Goal: Task Accomplishment & Management: Manage account settings

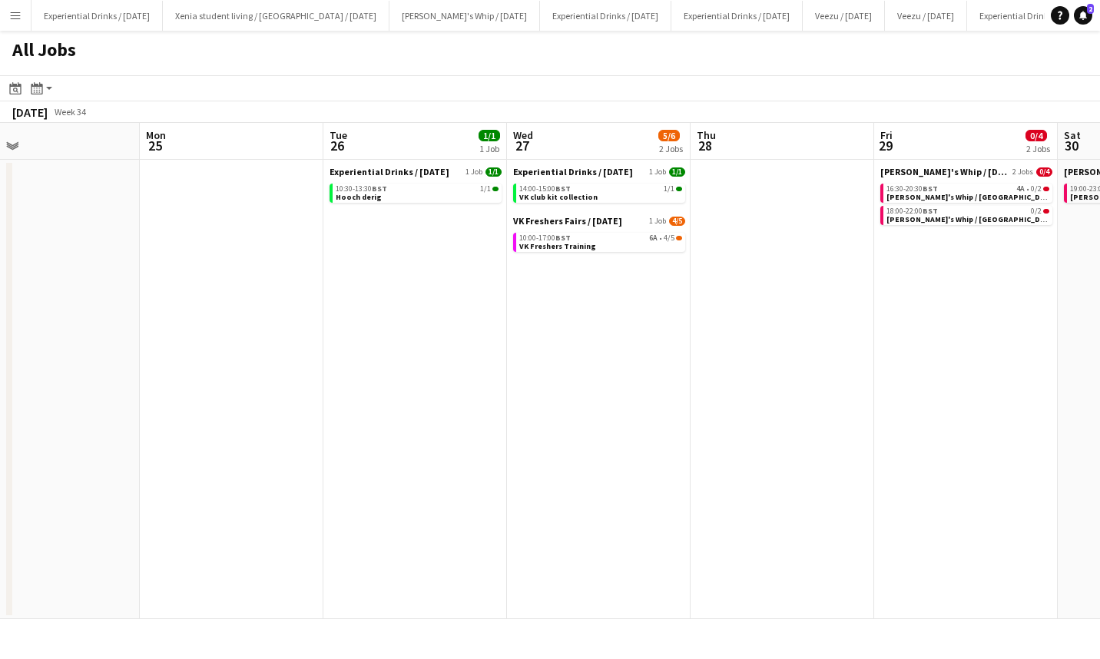
scroll to position [0, 595]
click at [575, 237] on div "10:00-17:00 BST 6A • 4/5" at bounding box center [599, 238] width 163 height 8
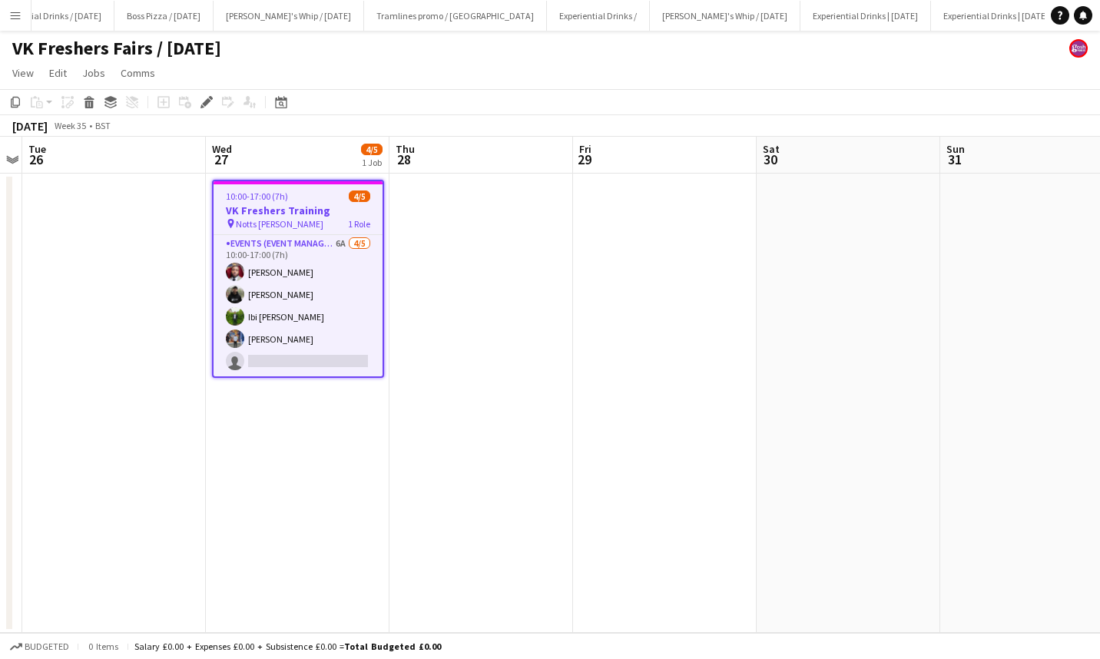
scroll to position [0, 1026]
click at [276, 346] on app-card-role "Events (Event Manager) 6A [DATE] 10:00-17:00 (7h) [PERSON_NAME] [PERSON_NAME] I…" at bounding box center [298, 305] width 169 height 141
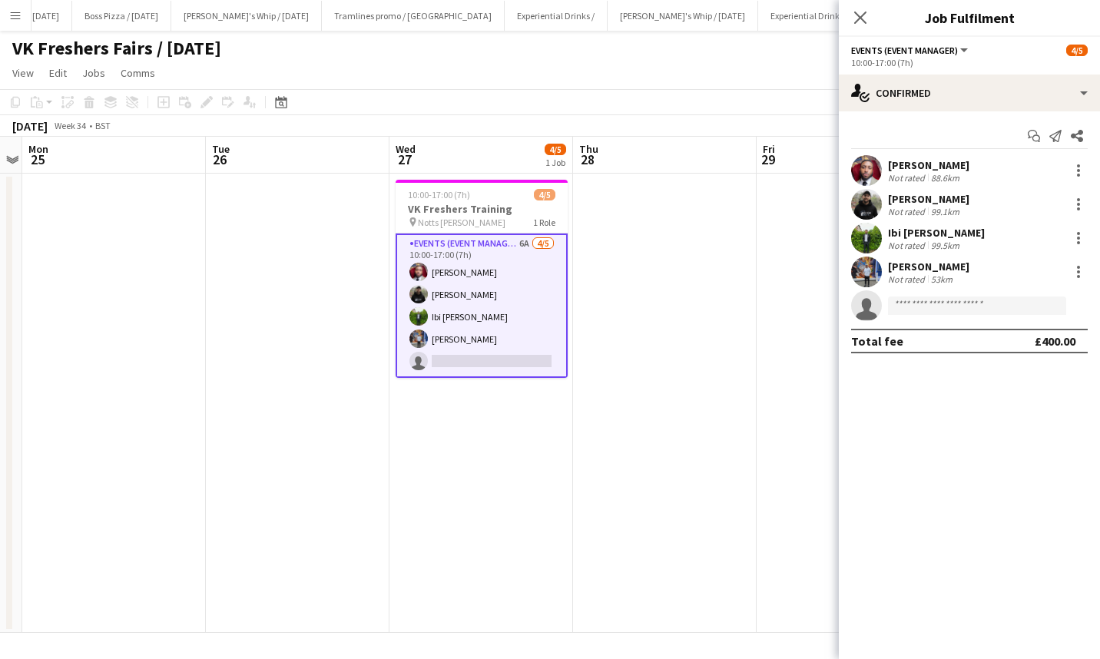
drag, startPoint x: 276, startPoint y: 346, endPoint x: 584, endPoint y: 223, distance: 331.6
click at [584, 223] on app-calendar-viewport "Fri 22 Sat 23 Sun 24 Mon 25 Tue 26 Wed 27 4/5 1 Job Thu 28 Fri 29 Sat 30 Sun 31…" at bounding box center [550, 385] width 1100 height 496
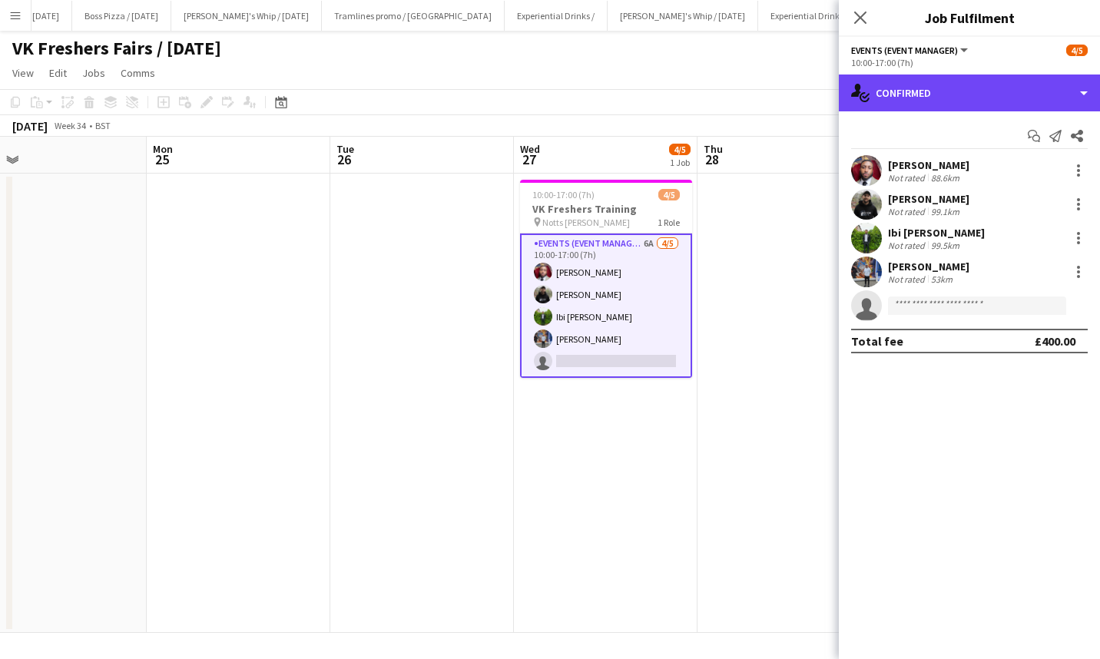
click at [947, 89] on div "single-neutral-actions-check-2 Confirmed" at bounding box center [969, 93] width 261 height 37
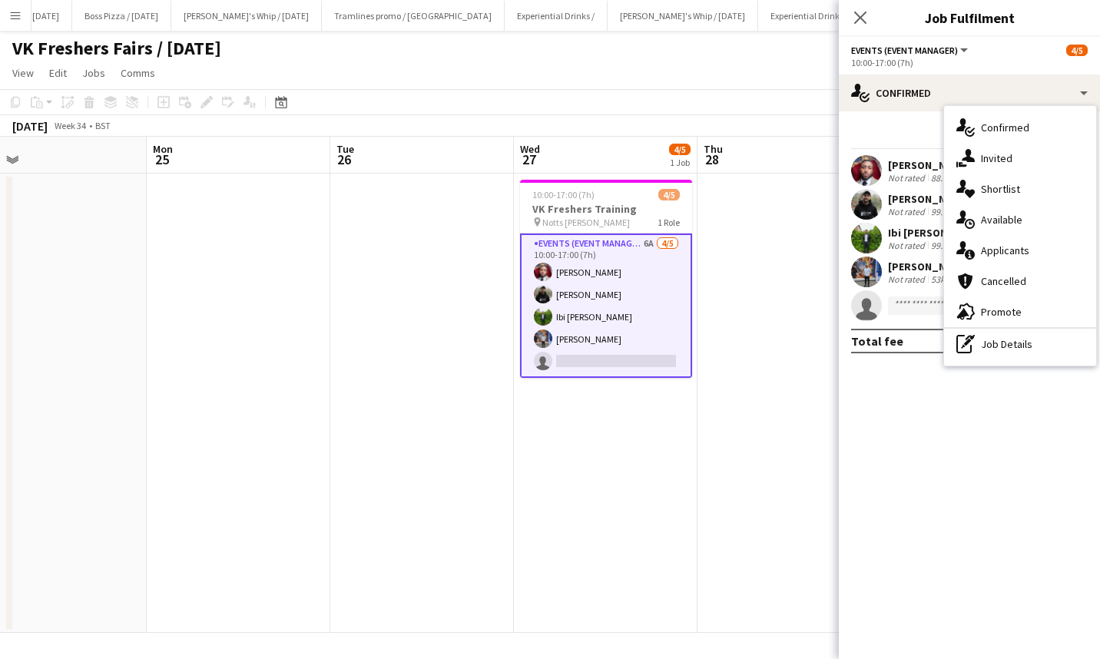
click at [1012, 235] on div "single-neutral-actions-information Applicants" at bounding box center [1020, 250] width 152 height 31
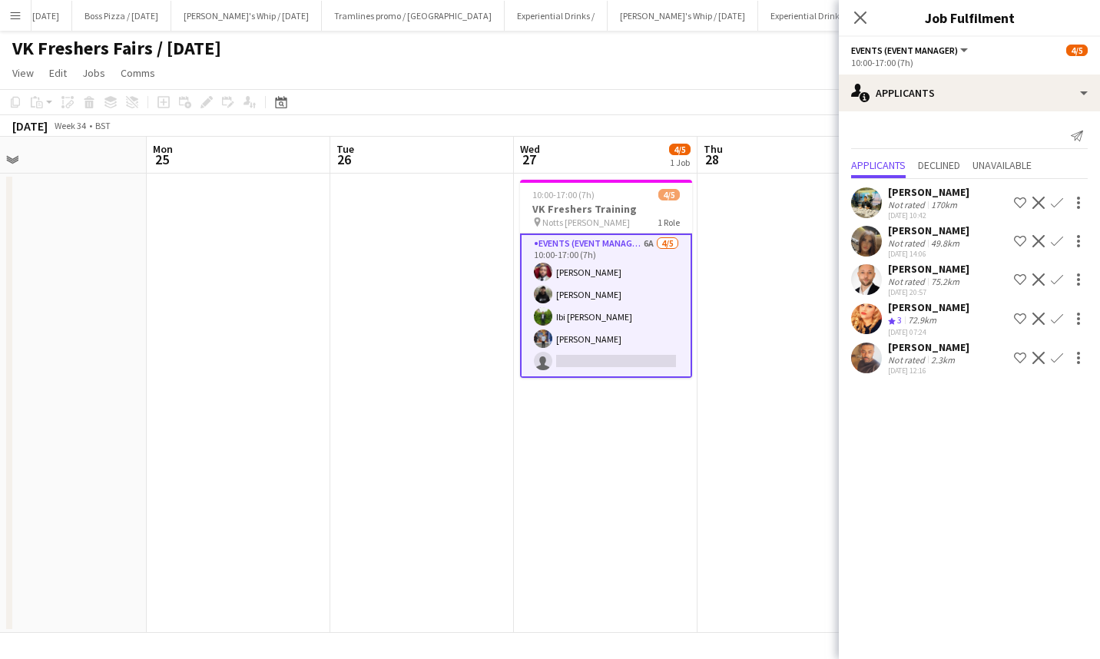
scroll to position [0, 462]
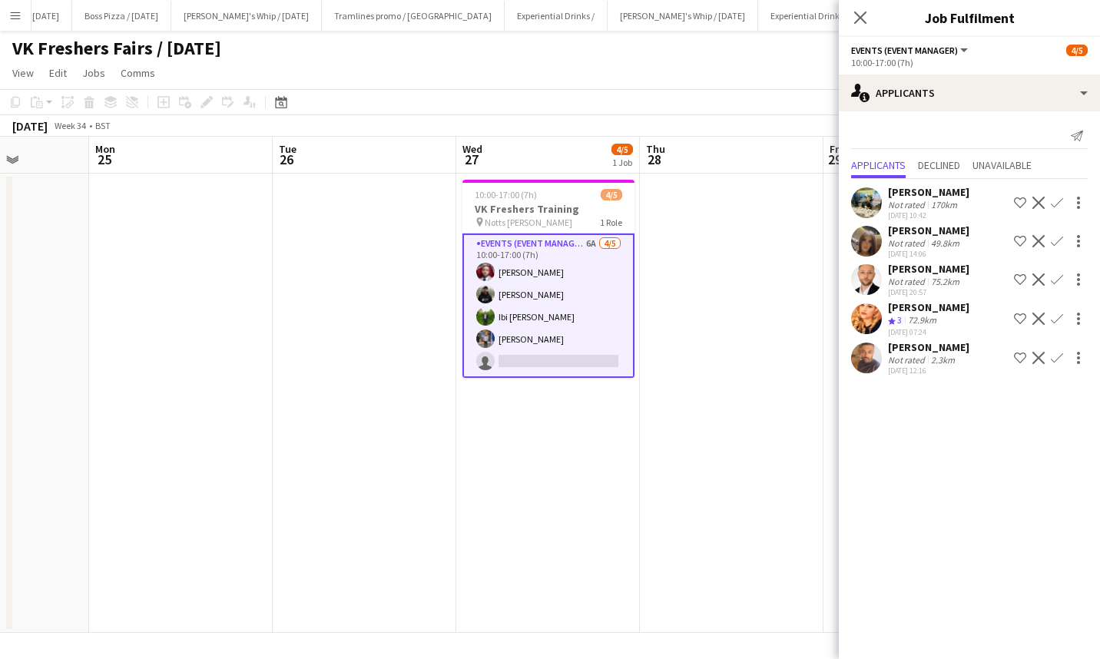
click at [937, 303] on div "[PERSON_NAME]" at bounding box center [928, 307] width 81 height 14
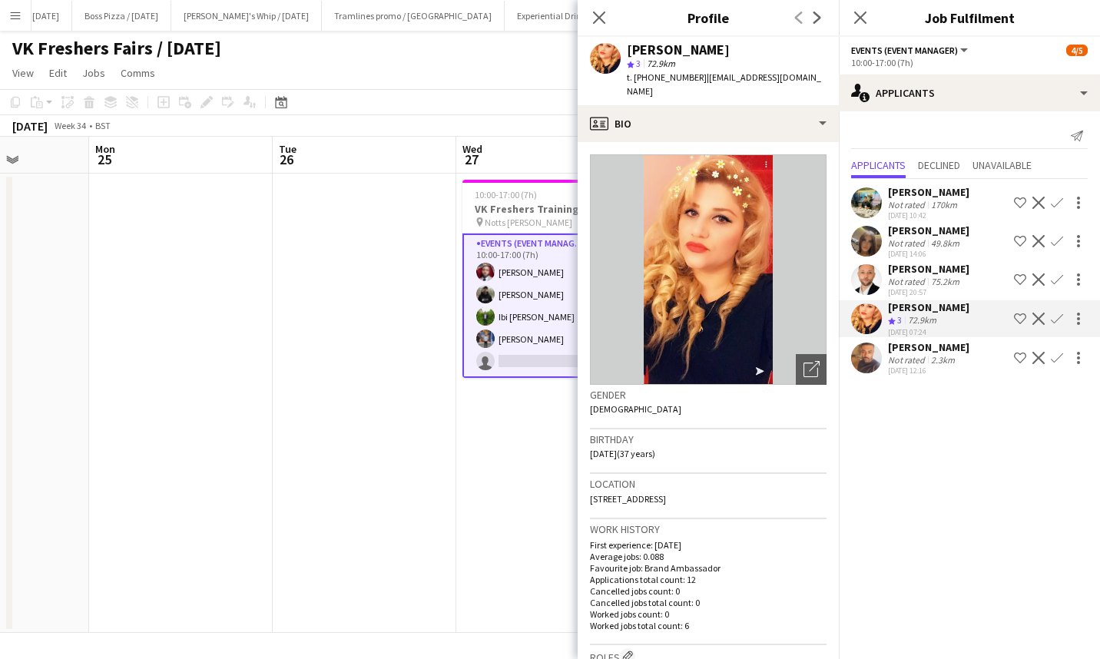
click at [945, 269] on div "[PERSON_NAME]" at bounding box center [928, 269] width 81 height 14
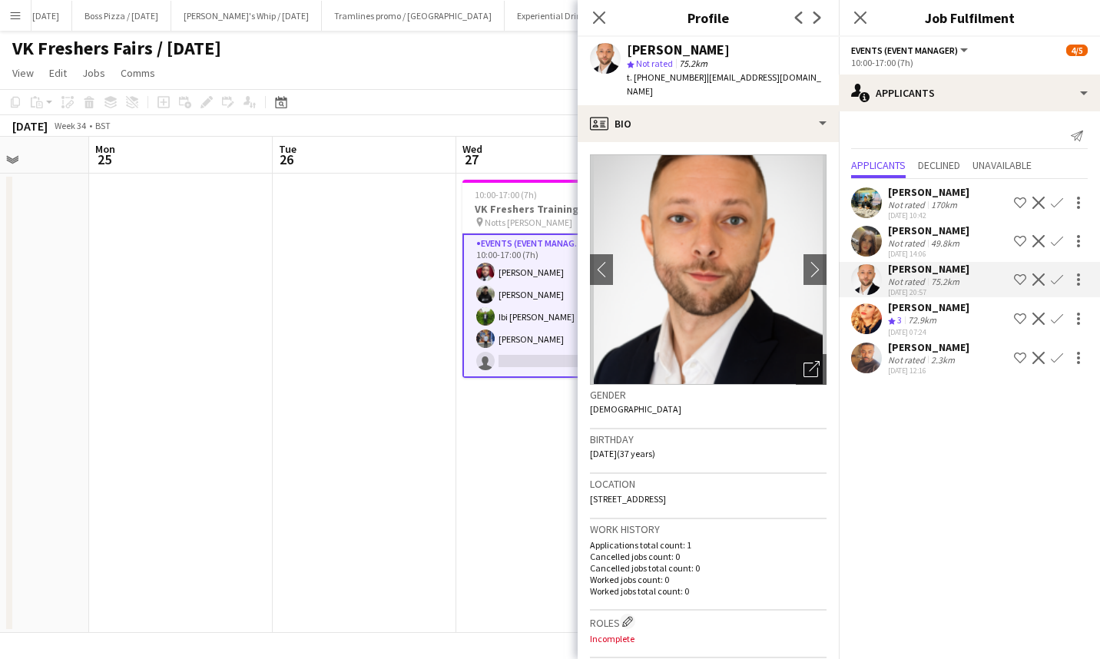
click at [943, 224] on div "[PERSON_NAME]" at bounding box center [928, 231] width 81 height 14
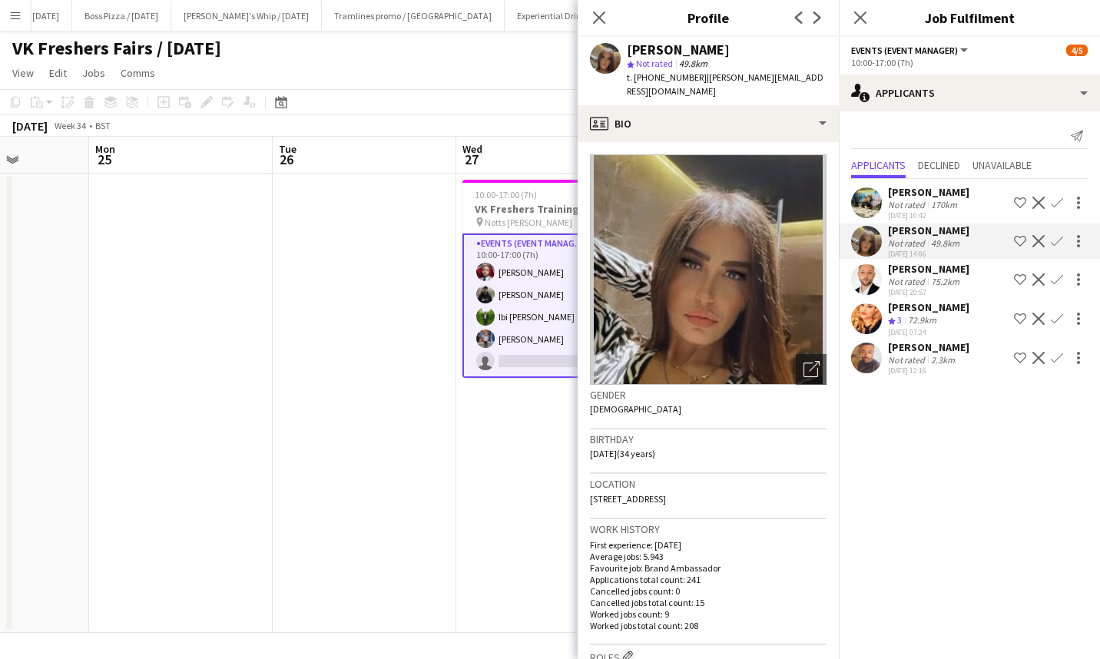
click at [941, 261] on div "[PERSON_NAME] Not rated 170km [DATE] 10:42 Shortlist crew Decline Confirm [PERS…" at bounding box center [969, 279] width 261 height 200
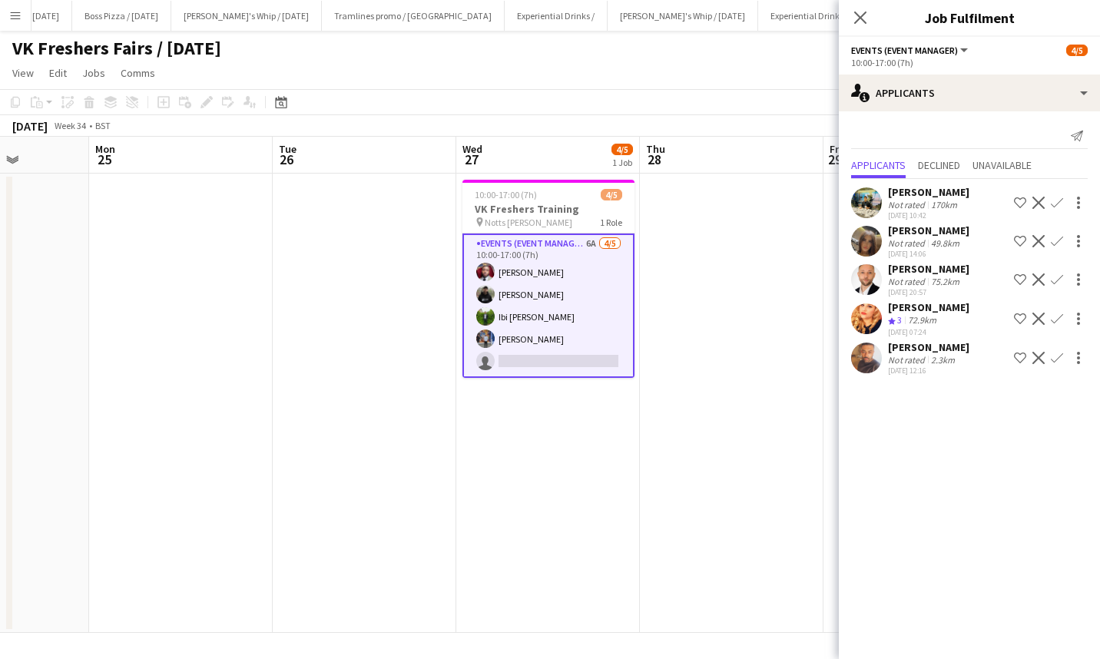
click at [933, 268] on div "[PERSON_NAME]" at bounding box center [928, 269] width 81 height 14
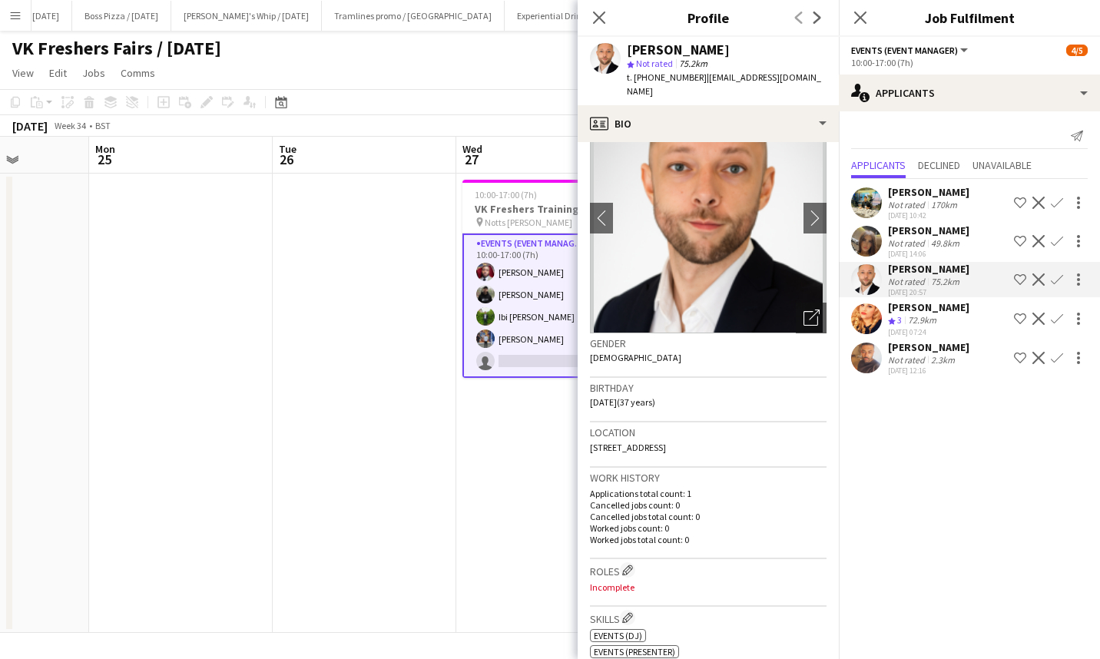
scroll to position [0, 0]
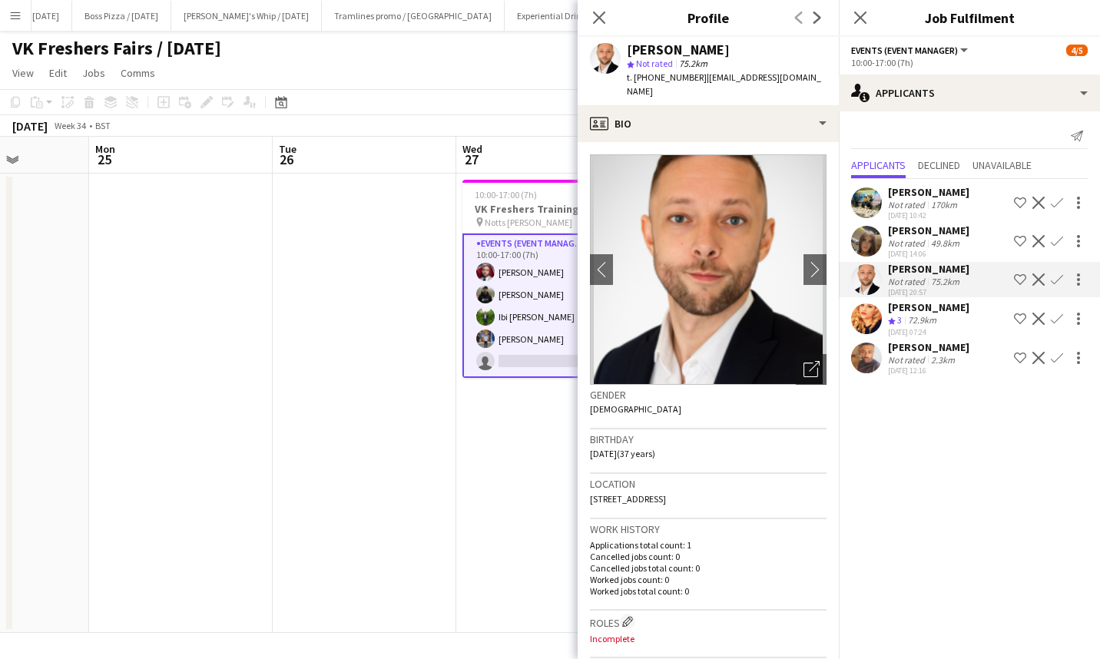
click at [861, 15] on icon "Close pop-in" at bounding box center [860, 18] width 12 height 12
